Goal: Task Accomplishment & Management: Manage account settings

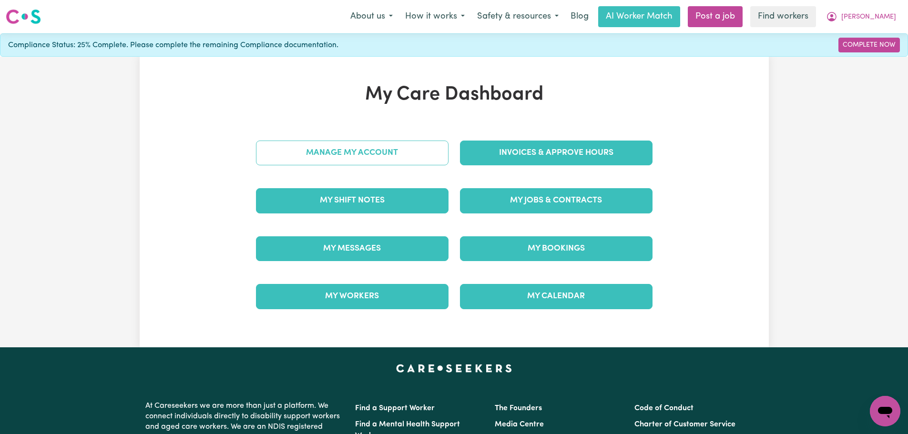
click at [390, 160] on link "Manage My Account" at bounding box center [352, 153] width 193 height 25
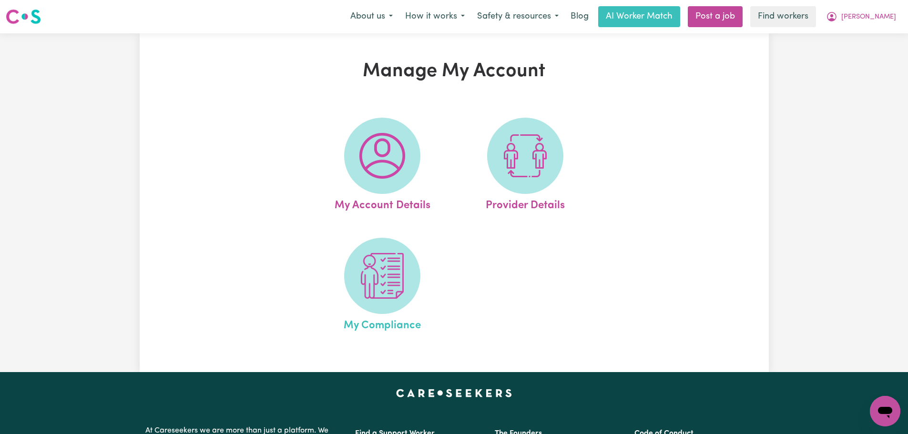
click at [357, 322] on span "My Compliance" at bounding box center [382, 324] width 77 height 20
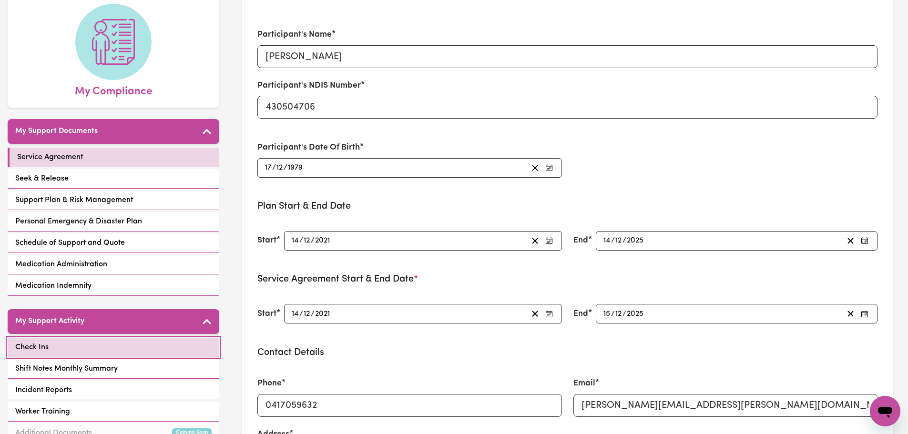
click at [125, 344] on link "Check Ins" at bounding box center [114, 348] width 212 height 20
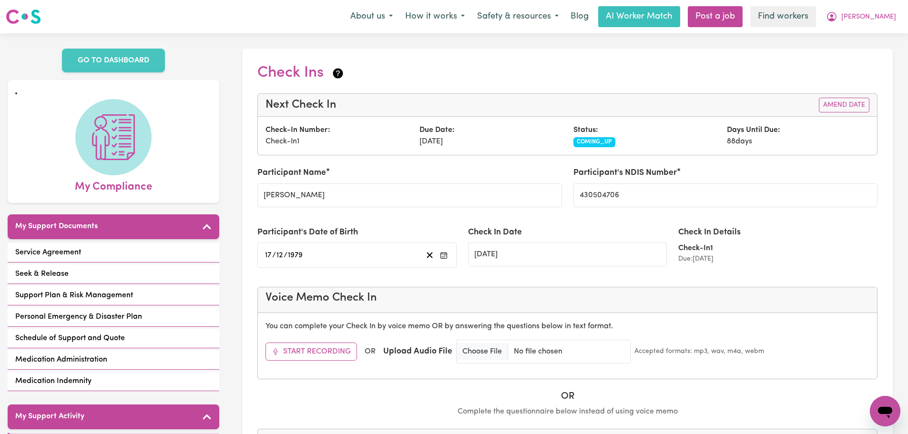
click at [718, 254] on div "Due: [DATE]" at bounding box center [777, 259] width 199 height 10
click at [707, 241] on div "Check In Details Check-In 1 Due: [DATE]" at bounding box center [777, 245] width 199 height 38
click at [584, 140] on span "COMING_UP" at bounding box center [594, 142] width 42 height 10
click at [508, 251] on input "[DATE]" at bounding box center [567, 255] width 199 height 24
click at [498, 258] on input "[DATE]" at bounding box center [567, 255] width 199 height 24
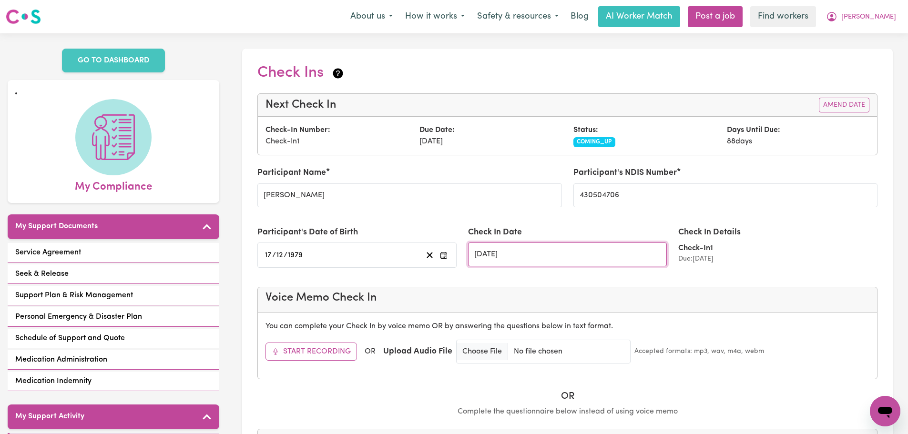
click at [498, 258] on input "[DATE]" at bounding box center [567, 255] width 199 height 24
click at [689, 130] on div "Status: COMING_UP" at bounding box center [645, 135] width 154 height 23
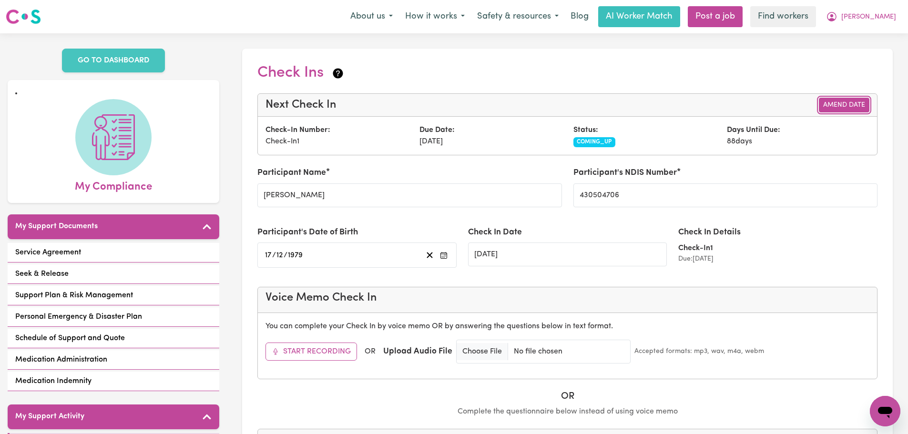
click at [831, 104] on button "Amend Date" at bounding box center [844, 105] width 51 height 15
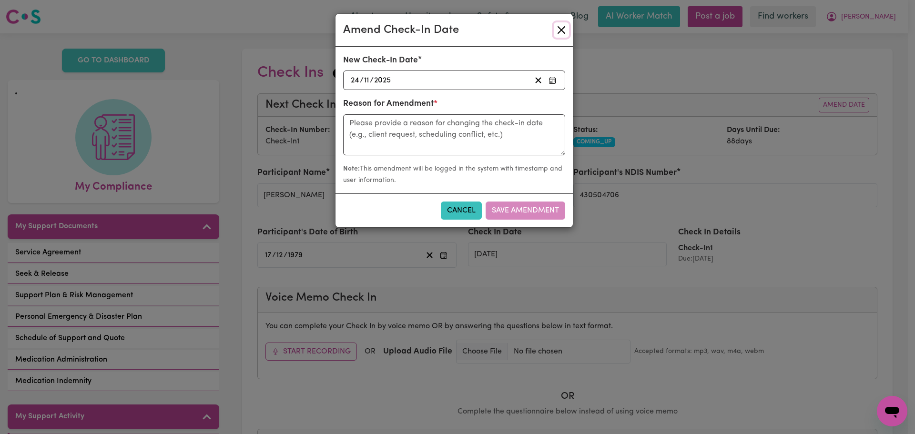
click at [566, 31] on button "Close" at bounding box center [561, 29] width 15 height 15
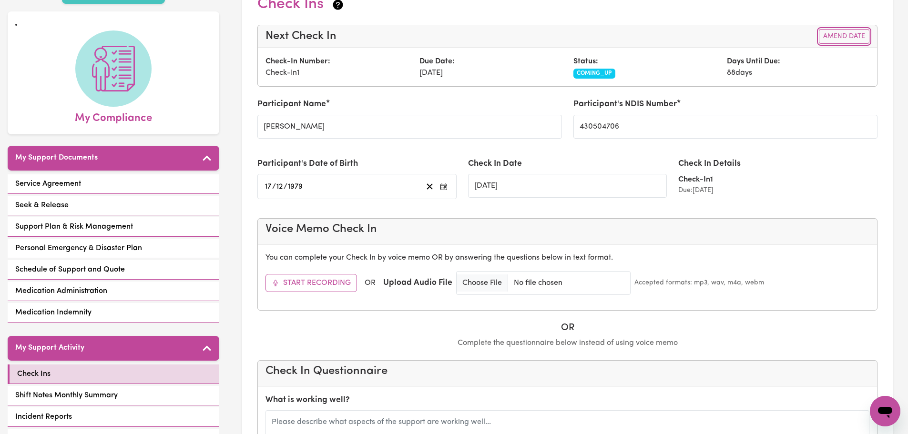
scroll to position [143, 0]
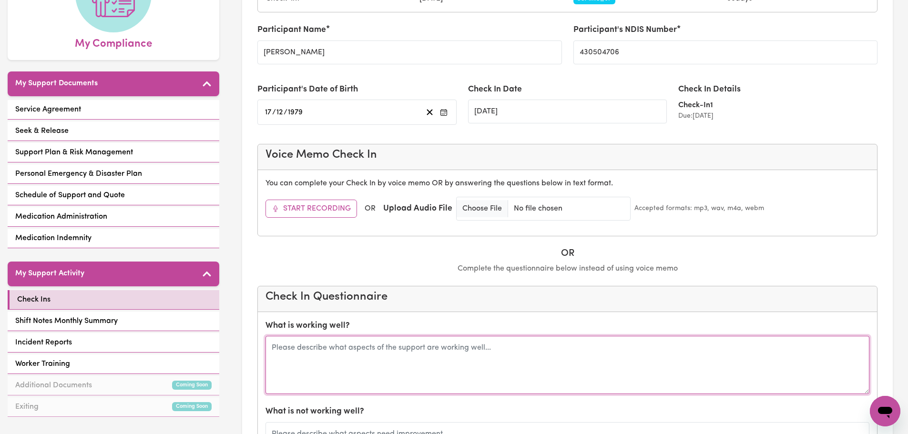
click at [391, 387] on textarea at bounding box center [567, 365] width 604 height 58
type textarea "Jusith is happy with [PERSON_NAME]"
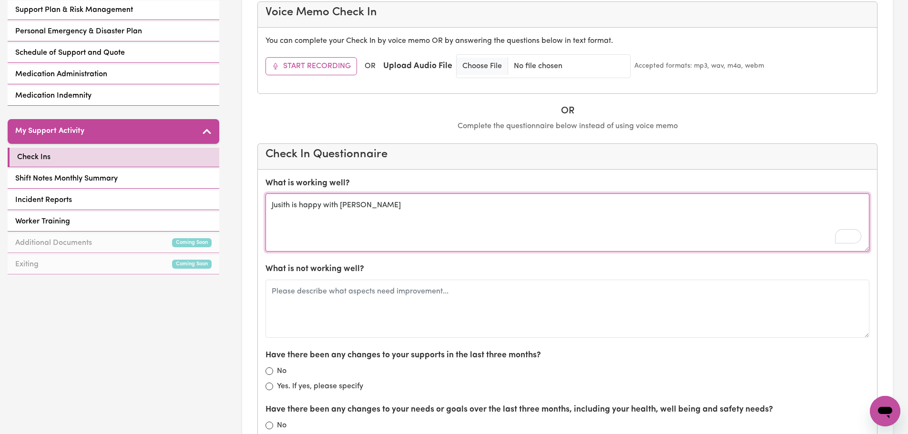
scroll to position [286, 0]
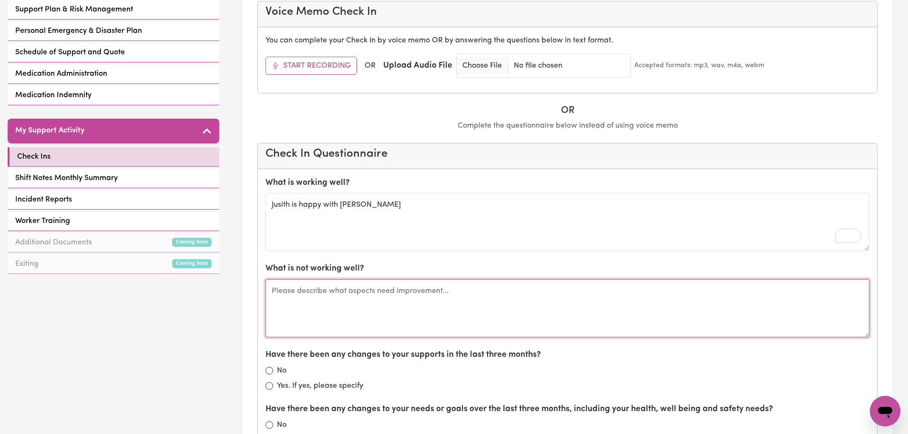
click at [389, 306] on textarea at bounding box center [567, 308] width 604 height 58
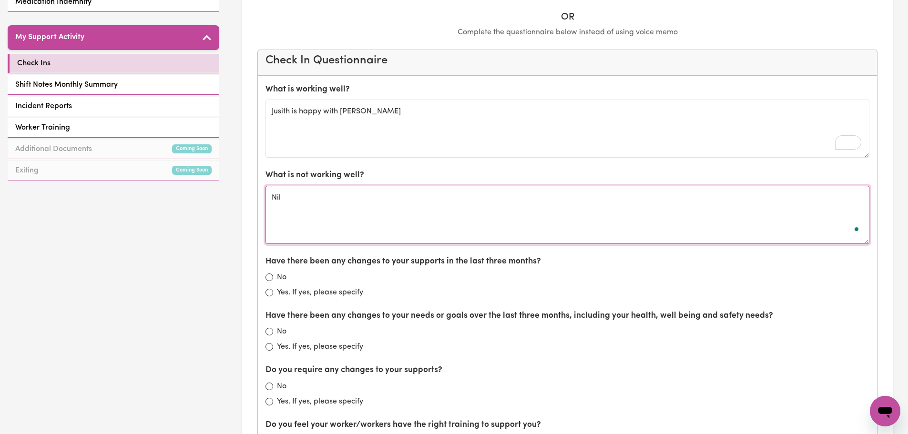
scroll to position [381, 0]
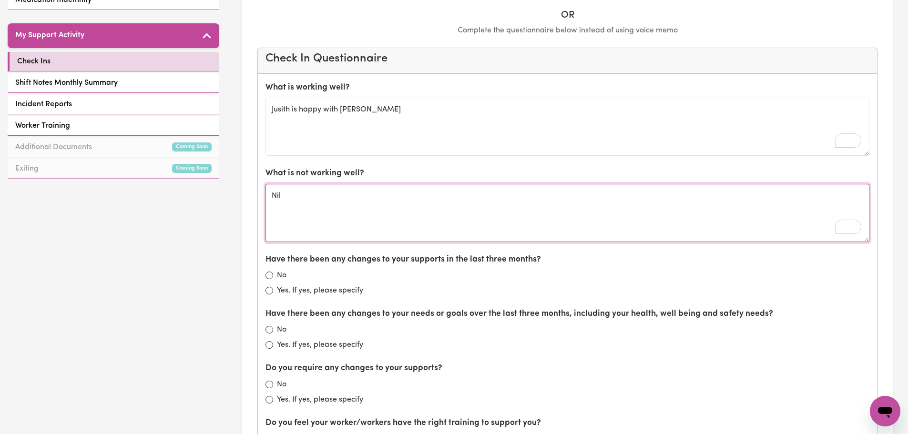
type textarea "Nil"
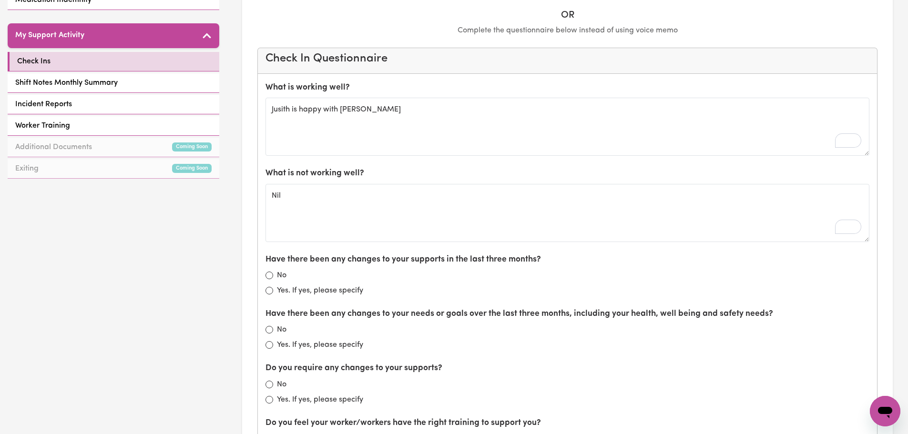
click at [279, 278] on label "No" at bounding box center [282, 275] width 10 height 11
click at [273, 278] on input "No" at bounding box center [269, 276] width 8 height 8
radio input "true"
click at [275, 334] on div "No" at bounding box center [567, 329] width 604 height 11
click at [273, 333] on div "No" at bounding box center [567, 329] width 604 height 11
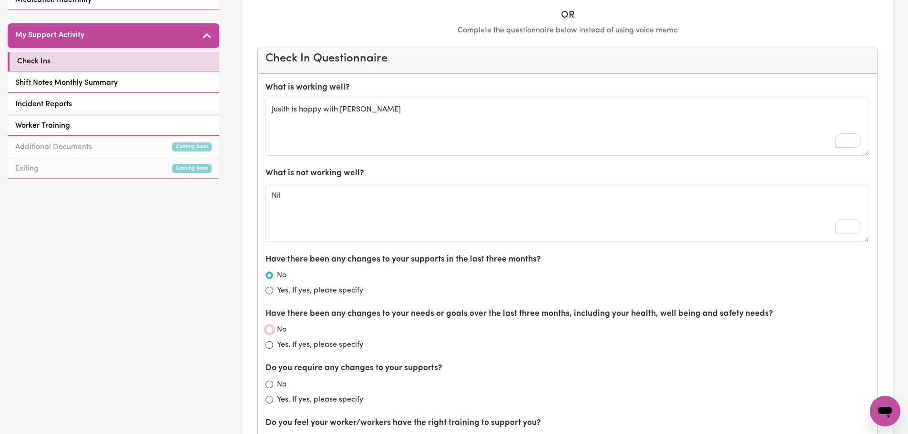
click at [268, 327] on input "No" at bounding box center [269, 330] width 8 height 8
radio input "true"
click at [271, 382] on input "No" at bounding box center [269, 385] width 8 height 8
radio input "true"
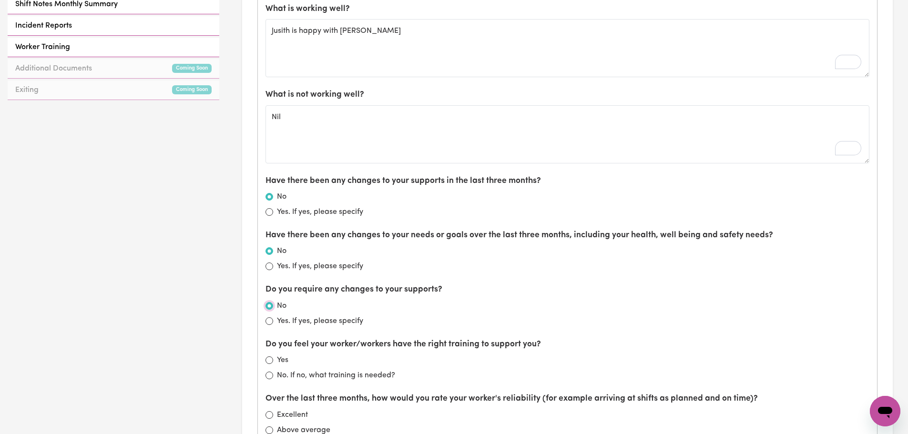
scroll to position [477, 0]
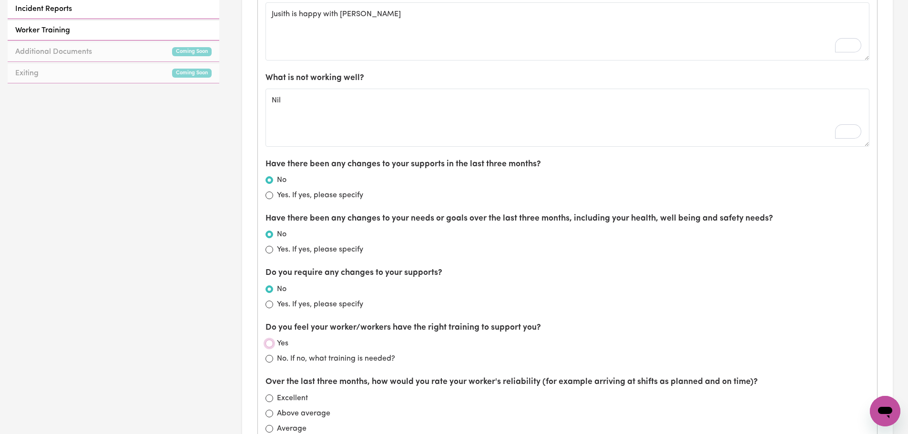
click at [269, 343] on input "Yes" at bounding box center [269, 344] width 8 height 8
radio input "true"
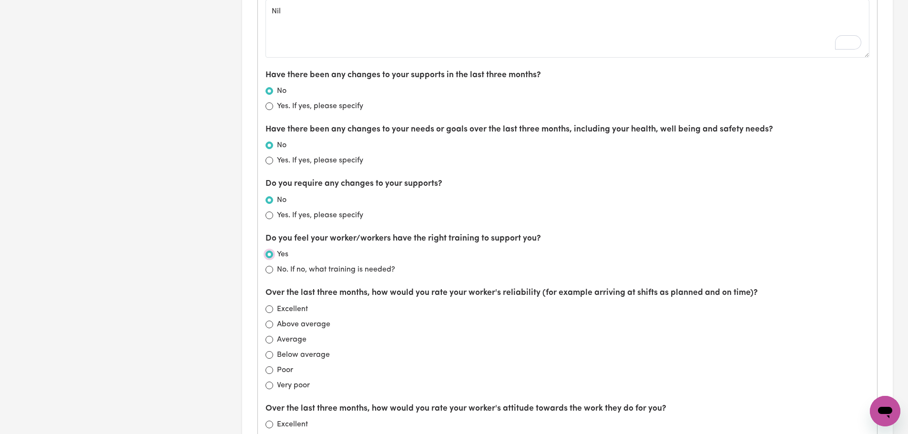
scroll to position [572, 0]
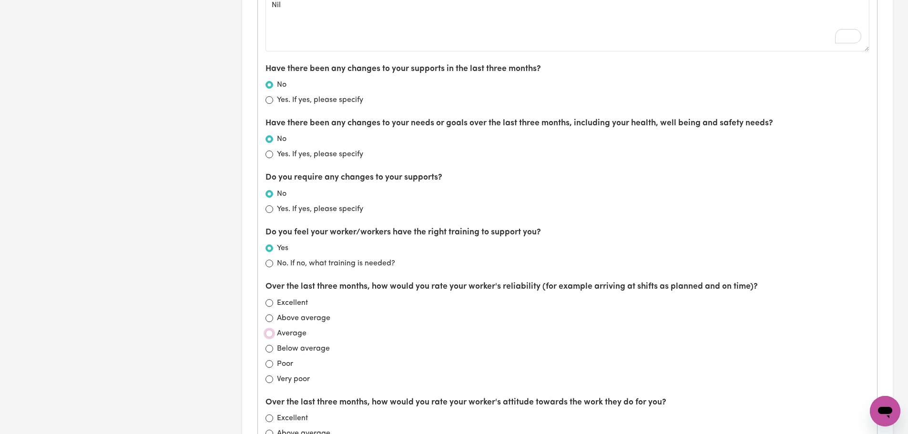
click at [271, 334] on input "Average" at bounding box center [269, 334] width 8 height 8
radio input "true"
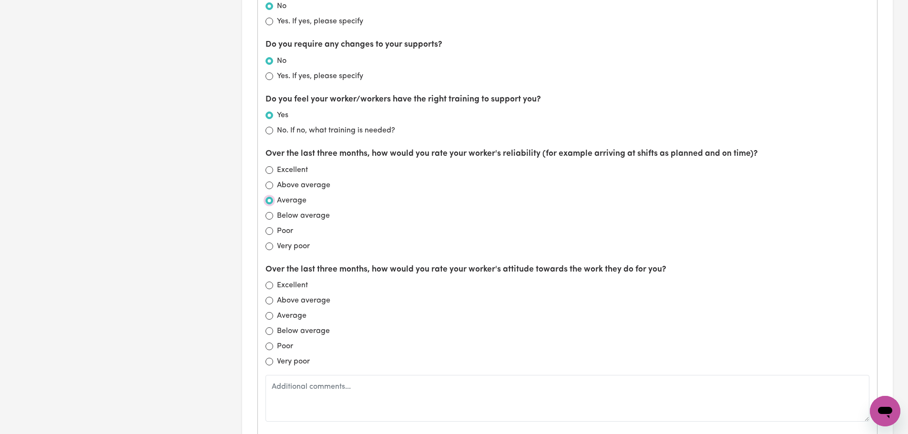
scroll to position [715, 0]
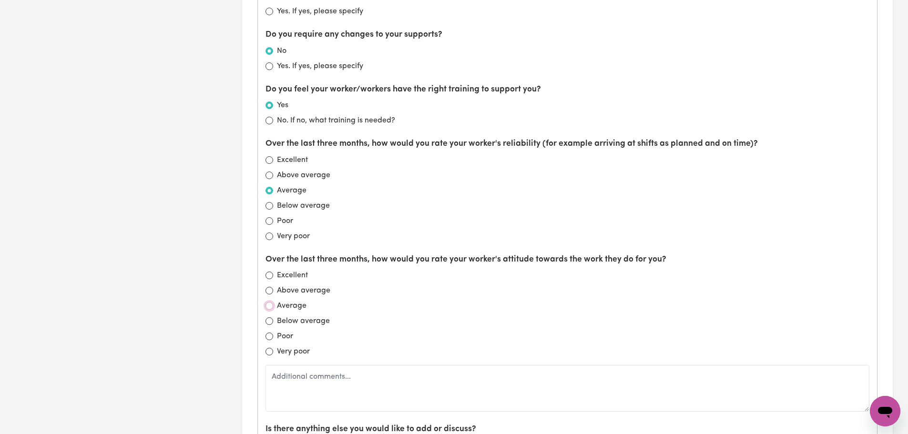
click at [269, 309] on input "Average" at bounding box center [269, 306] width 8 height 8
radio input "true"
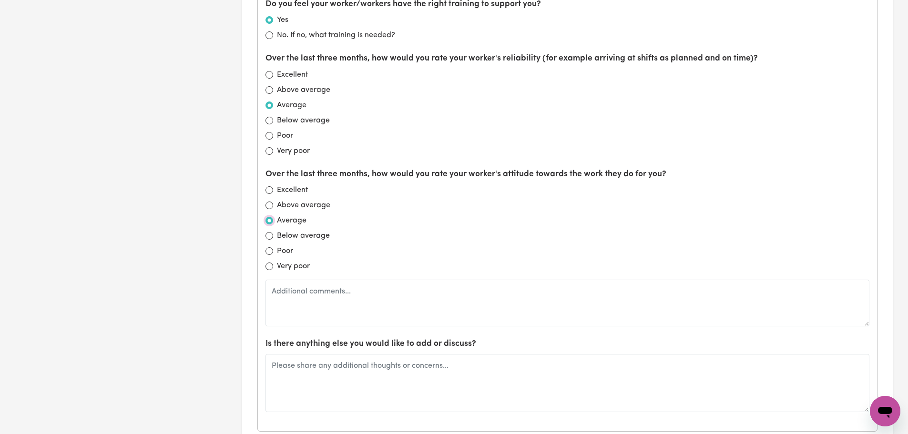
scroll to position [906, 0]
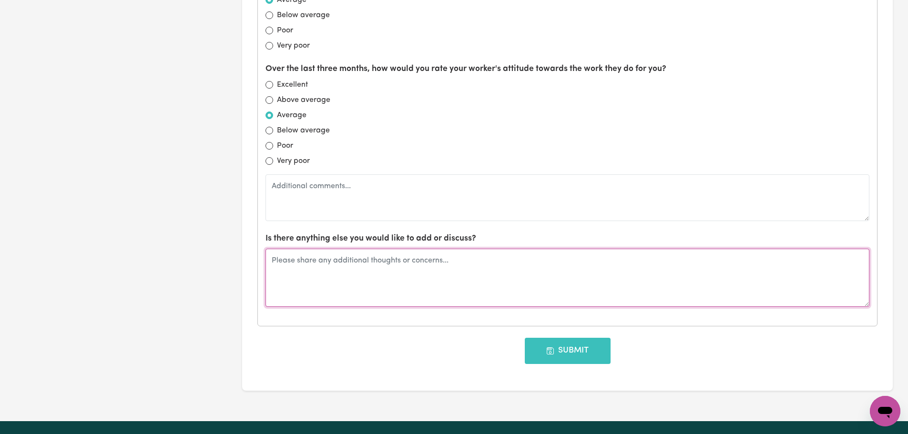
click at [396, 273] on textarea at bounding box center [567, 278] width 604 height 58
type textarea "Jusith"
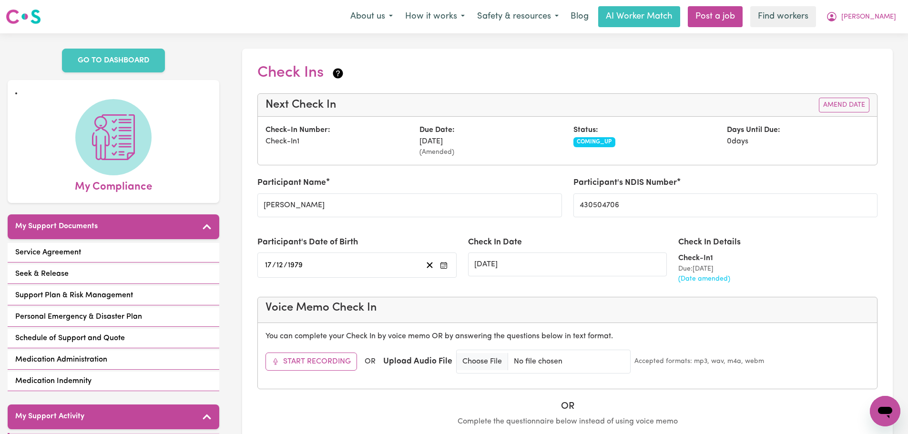
click at [599, 142] on span "COMING_UP" at bounding box center [594, 142] width 42 height 10
click at [754, 143] on div "Days Until Due: 0 days" at bounding box center [798, 140] width 154 height 33
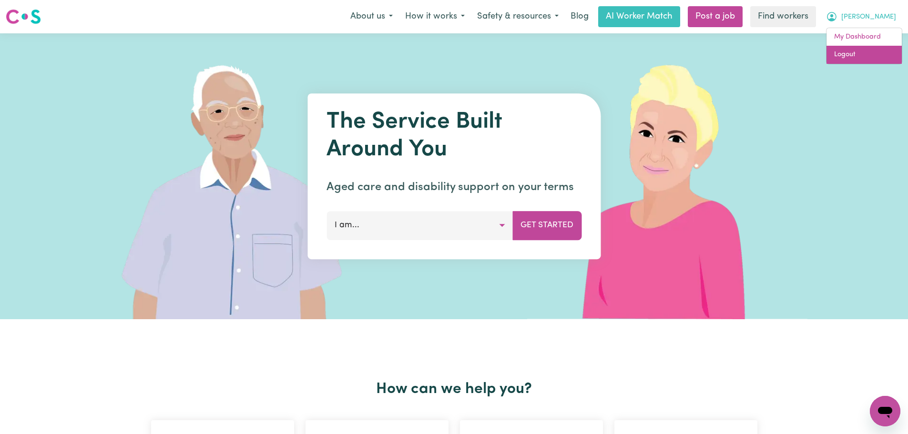
click at [885, 56] on link "Logout" at bounding box center [863, 55] width 75 height 18
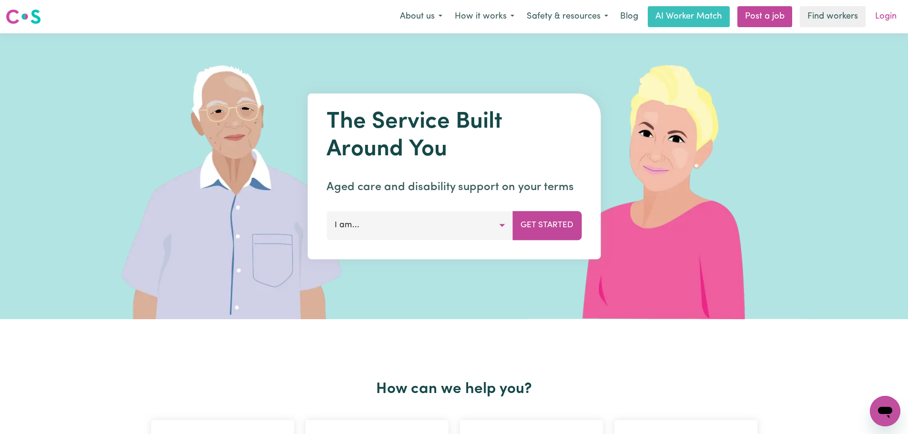
click at [892, 17] on link "Login" at bounding box center [885, 16] width 33 height 21
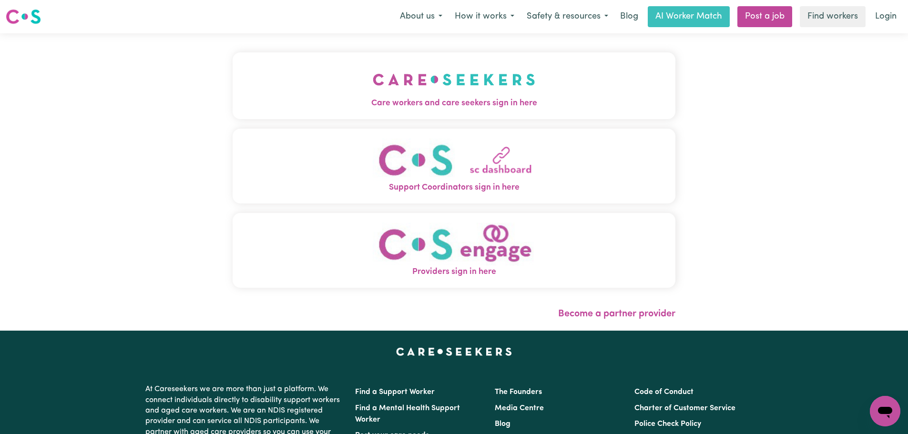
click at [461, 265] on img "Providers sign in here" at bounding box center [454, 244] width 163 height 43
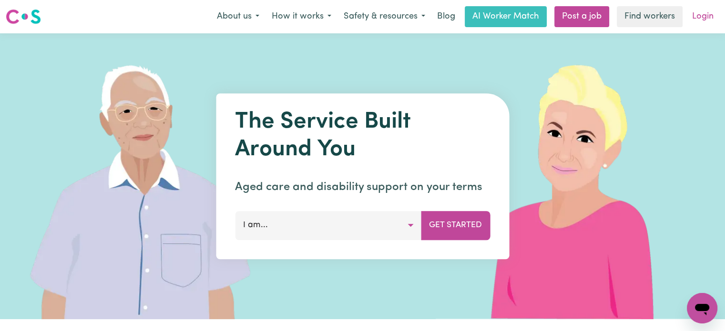
click at [700, 22] on link "Login" at bounding box center [702, 16] width 33 height 21
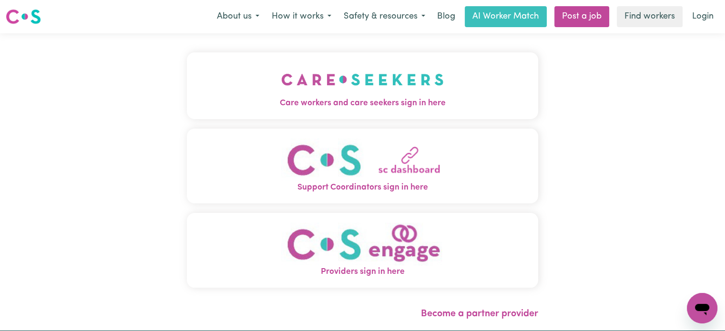
click at [224, 81] on button "Care workers and care seekers sign in here" at bounding box center [362, 85] width 351 height 67
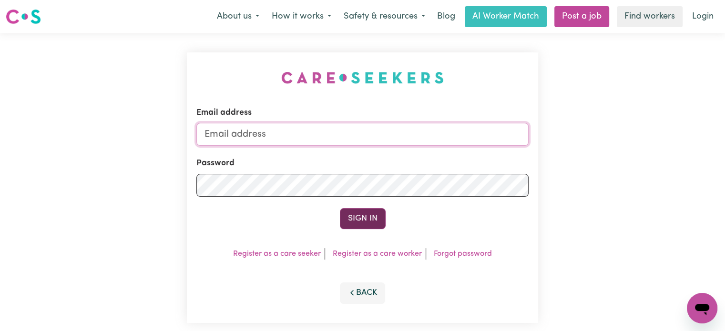
type input "lindsay+engage@careseekers.com.au"
click at [398, 218] on div "Sign In" at bounding box center [362, 218] width 332 height 21
click at [367, 224] on button "Sign In" at bounding box center [363, 218] width 46 height 21
